Goal: Task Accomplishment & Management: Use online tool/utility

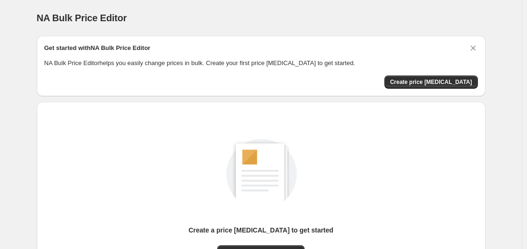
scroll to position [104, 0]
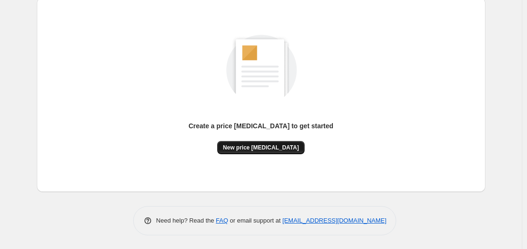
click at [277, 150] on span "New price [MEDICAL_DATA]" at bounding box center [261, 148] width 76 height 8
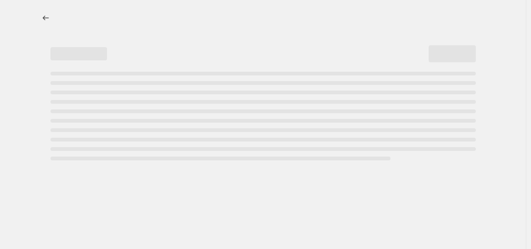
select select "percentage"
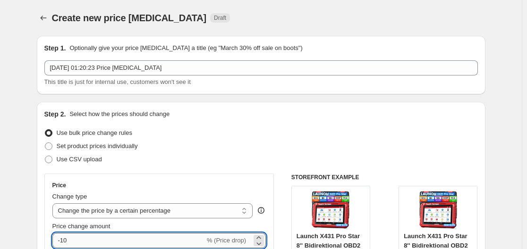
click at [164, 238] on input "-10" at bounding box center [128, 240] width 152 height 15
type input "-1"
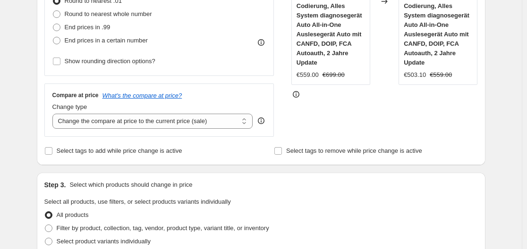
scroll to position [823, 0]
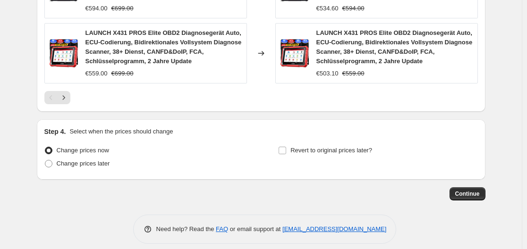
type input "-30"
click at [478, 189] on button "Continue" at bounding box center [467, 193] width 36 height 13
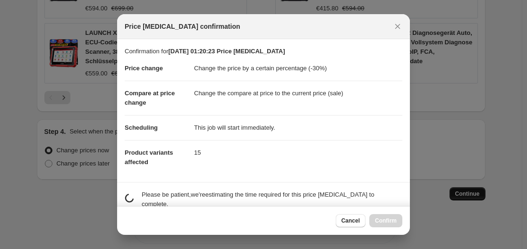
scroll to position [0, 0]
click at [479, 189] on div at bounding box center [263, 124] width 527 height 249
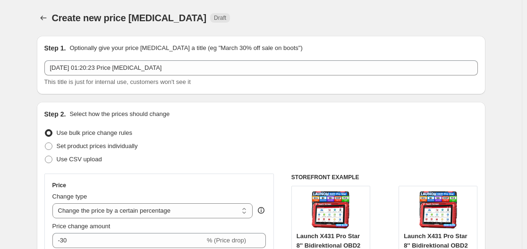
scroll to position [823, 0]
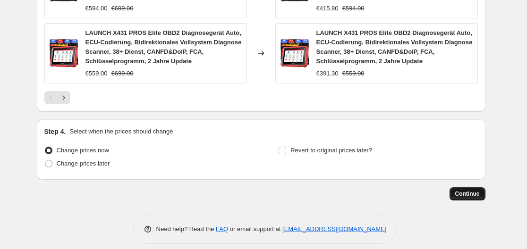
click at [475, 190] on span "Continue" at bounding box center [467, 194] width 25 height 8
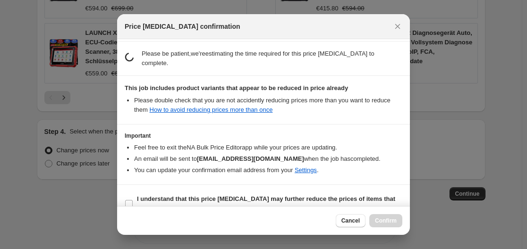
scroll to position [148, 0]
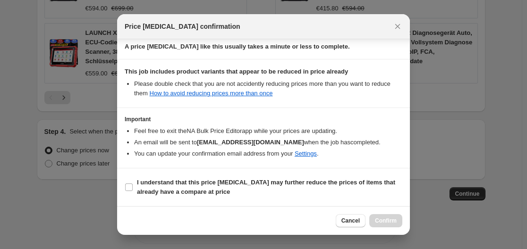
click at [178, 199] on section "I understand that this price change job may further reduce the prices of items …" at bounding box center [263, 187] width 293 height 38
drag, startPoint x: 190, startPoint y: 191, endPoint x: 349, endPoint y: 191, distance: 159.5
click at [191, 191] on b "I understand that this price change job may further reduce the prices of items …" at bounding box center [266, 187] width 258 height 17
click at [143, 179] on b "I understand that this price change job may further reduce the prices of items …" at bounding box center [266, 187] width 258 height 17
click at [133, 184] on input "I understand that this price change job may further reduce the prices of items …" at bounding box center [129, 188] width 8 height 8
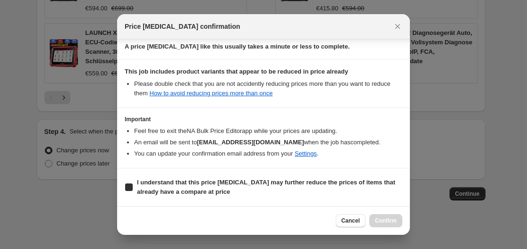
checkbox input "true"
click at [375, 220] on button "Confirm" at bounding box center [385, 220] width 33 height 13
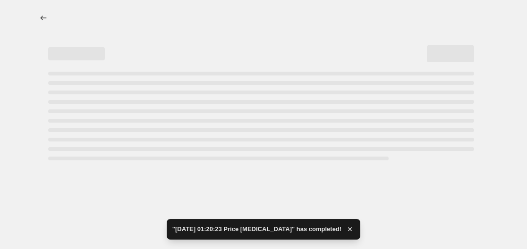
select select "percentage"
